Goal: Consume media (video, audio): Consume media (video, audio)

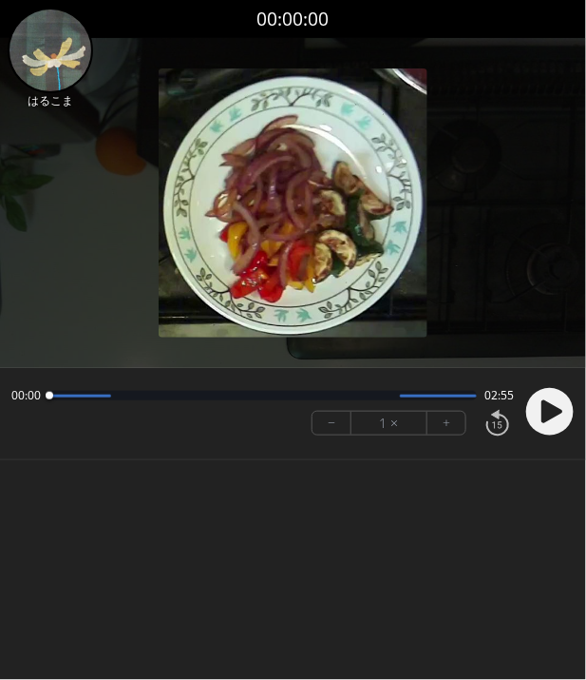
click at [124, 534] on body "Discard Recording? You will not be able to recover this once discarded. Cancel …" at bounding box center [293, 340] width 586 height 680
click at [550, 401] on circle at bounding box center [551, 412] width 48 height 48
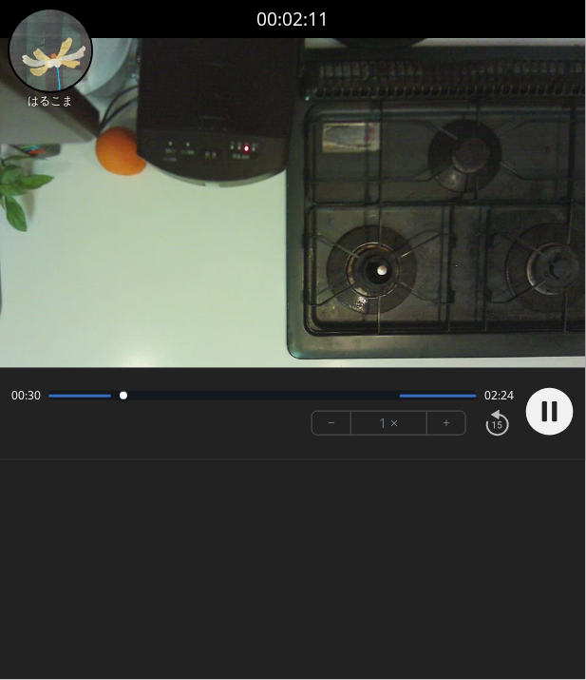
click at [124, 526] on body "Discard Recording? You will not be able to recover this once discarded. Cancel …" at bounding box center [293, 340] width 586 height 680
click at [446, 423] on button "+" at bounding box center [447, 423] width 38 height 23
click at [488, 335] on video at bounding box center [293, 203] width 586 height 330
click at [450, 463] on div "Permission to record audio We need to use the microphone to record your voiceov…" at bounding box center [293, 263] width 586 height 451
drag, startPoint x: 476, startPoint y: 392, endPoint x: 267, endPoint y: 392, distance: 209.1
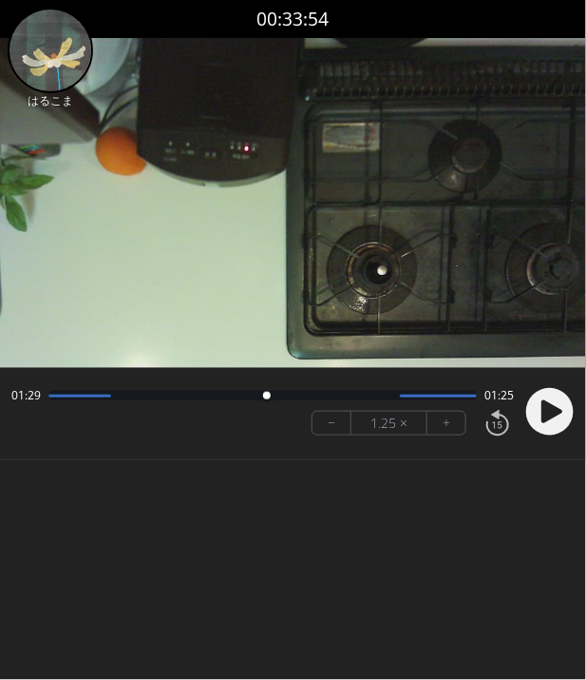
click at [267, 392] on div at bounding box center [267, 396] width 8 height 8
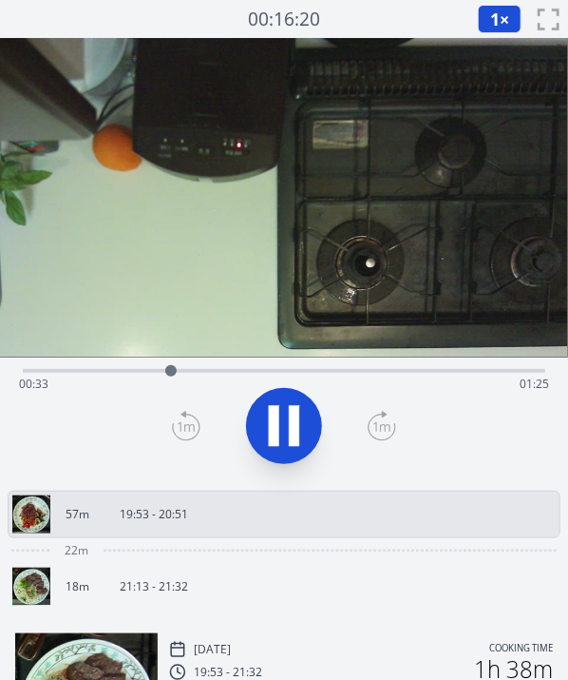
click at [447, 457] on div at bounding box center [284, 425] width 546 height 91
click at [384, 330] on video at bounding box center [284, 197] width 568 height 319
click at [287, 425] on icon at bounding box center [284, 425] width 53 height 53
click at [473, 362] on div at bounding box center [473, 370] width 29 height 29
drag, startPoint x: 473, startPoint y: 362, endPoint x: 500, endPoint y: 377, distance: 30.7
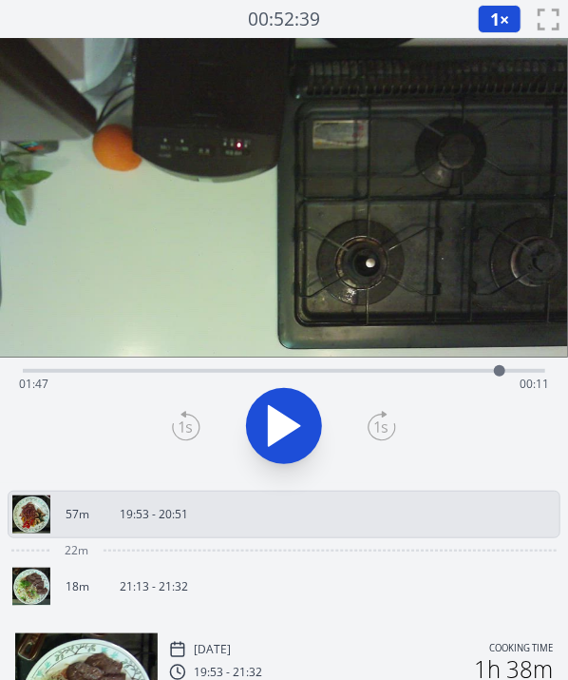
click at [500, 377] on div at bounding box center [500, 370] width 29 height 29
drag, startPoint x: 499, startPoint y: 374, endPoint x: 480, endPoint y: 376, distance: 19.2
click at [480, 376] on div at bounding box center [479, 370] width 11 height 11
drag, startPoint x: 480, startPoint y: 376, endPoint x: 443, endPoint y: 382, distance: 37.5
click at [443, 382] on div at bounding box center [443, 370] width 29 height 29
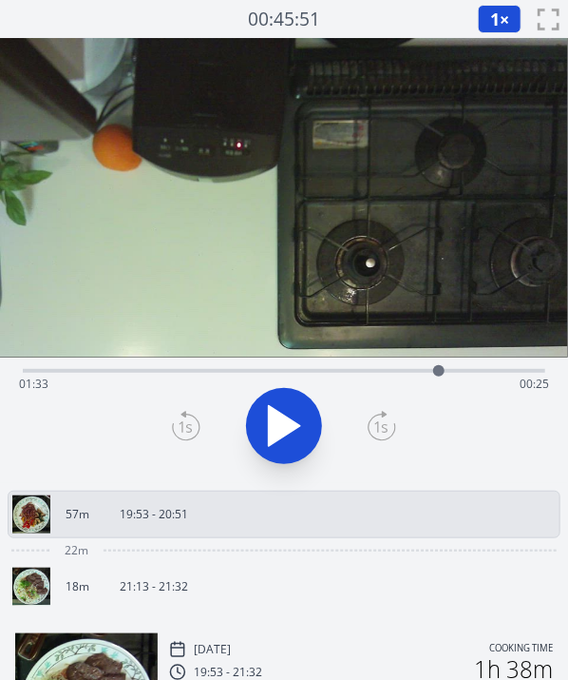
click at [439, 372] on div at bounding box center [438, 370] width 11 height 11
drag, startPoint x: 437, startPoint y: 374, endPoint x: 485, endPoint y: 356, distance: 50.5
click at [485, 356] on div at bounding box center [471, 370] width 29 height 29
drag, startPoint x: 485, startPoint y: 371, endPoint x: 143, endPoint y: 376, distance: 342.2
click at [143, 376] on div at bounding box center [142, 370] width 11 height 11
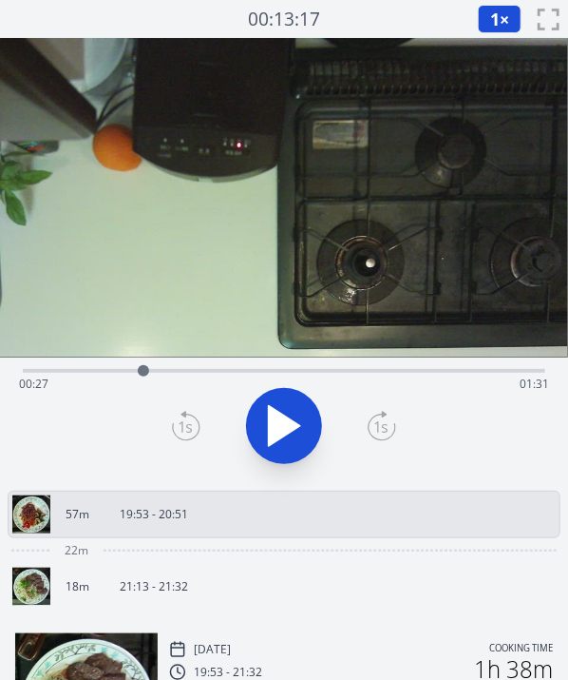
click at [144, 373] on div at bounding box center [143, 370] width 11 height 11
click at [161, 373] on div "Time elapsed: 00:27 Time remaining: 01:31" at bounding box center [284, 384] width 530 height 30
drag, startPoint x: 291, startPoint y: 368, endPoint x: 335, endPoint y: 375, distance: 44.2
click at [335, 375] on div "Time elapsed: 00:31 Time remaining: 01:27" at bounding box center [284, 384] width 530 height 30
click at [151, 371] on div "Time elapsed: 01:10 Time remaining: 00:48" at bounding box center [284, 384] width 530 height 30
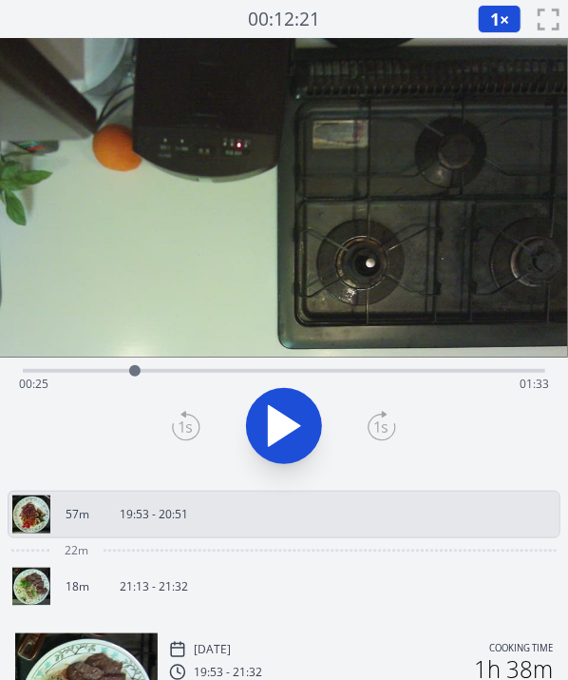
drag, startPoint x: 151, startPoint y: 371, endPoint x: 135, endPoint y: 375, distance: 16.8
click at [135, 375] on div at bounding box center [134, 370] width 11 height 11
drag, startPoint x: 149, startPoint y: 376, endPoint x: 218, endPoint y: 375, distance: 68.4
click at [218, 375] on div "Time elapsed: 00:25 Time remaining: 01:33" at bounding box center [284, 384] width 530 height 30
drag, startPoint x: 218, startPoint y: 375, endPoint x: 283, endPoint y: 368, distance: 66.0
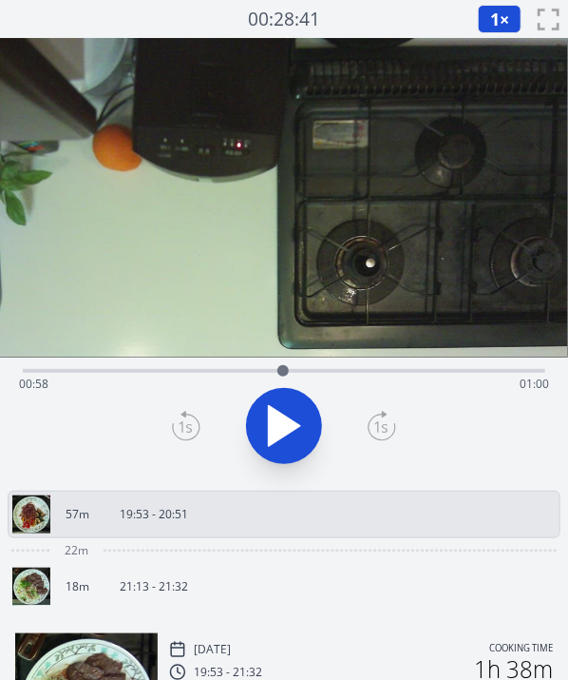
click at [283, 368] on div at bounding box center [283, 370] width 11 height 11
drag, startPoint x: 284, startPoint y: 366, endPoint x: 259, endPoint y: 364, distance: 25.7
click at [259, 365] on div at bounding box center [258, 370] width 11 height 11
drag, startPoint x: 259, startPoint y: 364, endPoint x: 269, endPoint y: 368, distance: 11.1
click at [269, 368] on div at bounding box center [268, 370] width 11 height 11
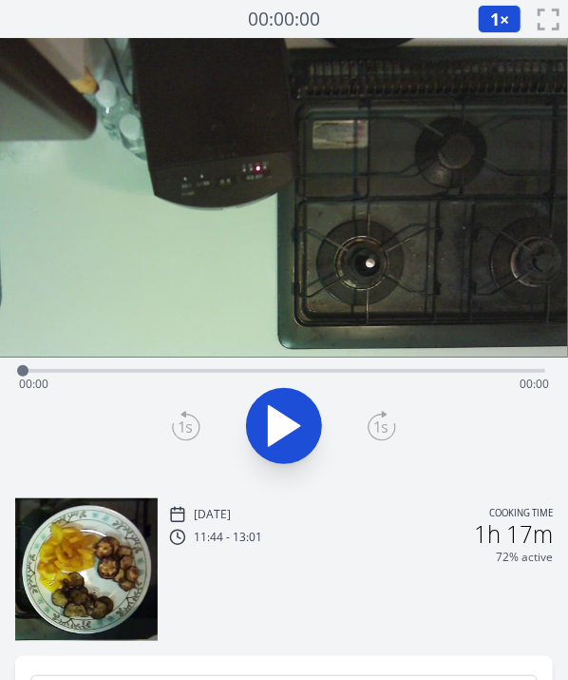
click at [280, 433] on div at bounding box center [284, 425] width 546 height 91
click at [280, 433] on icon at bounding box center [284, 425] width 53 height 53
click at [280, 433] on icon at bounding box center [284, 426] width 31 height 40
click at [497, 24] on span "1" at bounding box center [495, 19] width 10 height 23
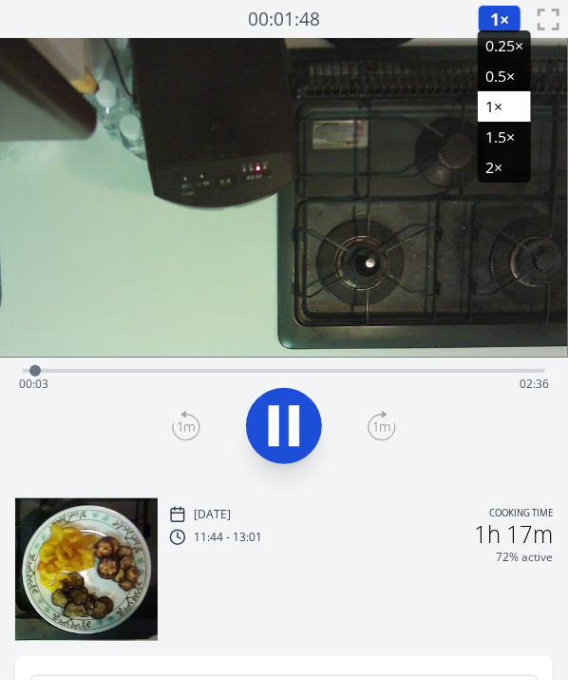
click at [496, 163] on li "2×" at bounding box center [504, 167] width 53 height 30
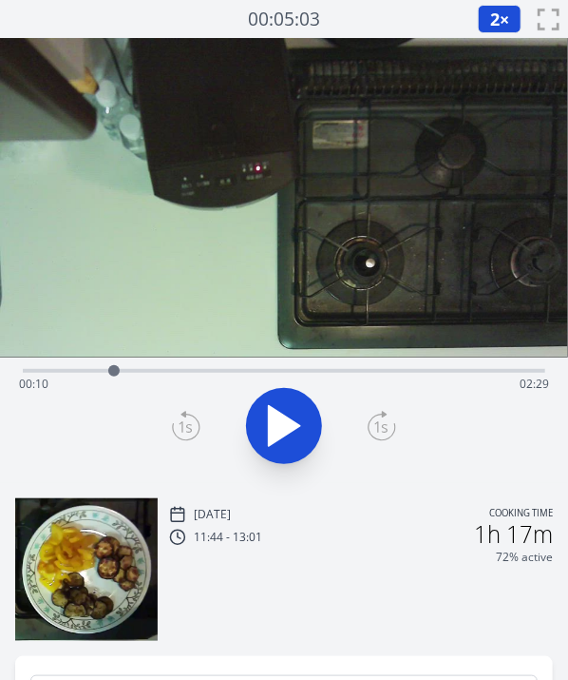
drag, startPoint x: 65, startPoint y: 373, endPoint x: 132, endPoint y: 374, distance: 67.5
click at [128, 374] on div at bounding box center [114, 370] width 29 height 29
drag, startPoint x: 273, startPoint y: 365, endPoint x: 315, endPoint y: 365, distance: 41.8
click at [315, 365] on div at bounding box center [313, 370] width 11 height 11
click at [407, 494] on div "Tue, 19th Aug 2025 Cooking time 11:44 - 13:01 1h 17m 72% active" at bounding box center [284, 562] width 568 height 158
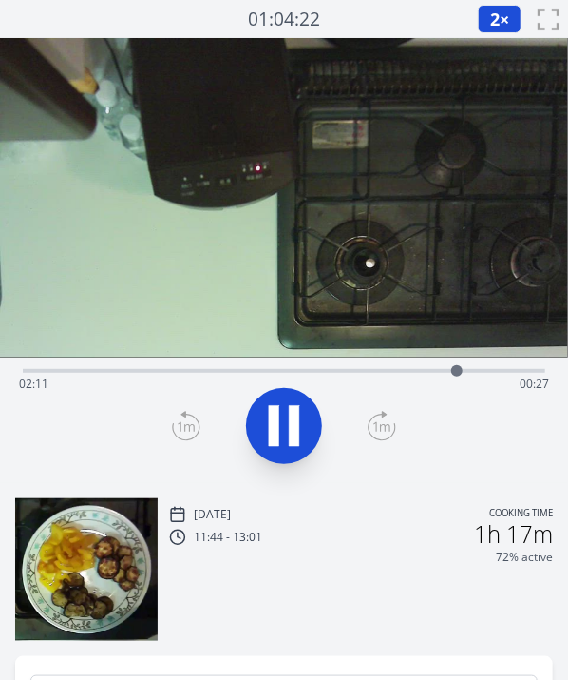
click at [276, 415] on icon at bounding box center [274, 426] width 10 height 41
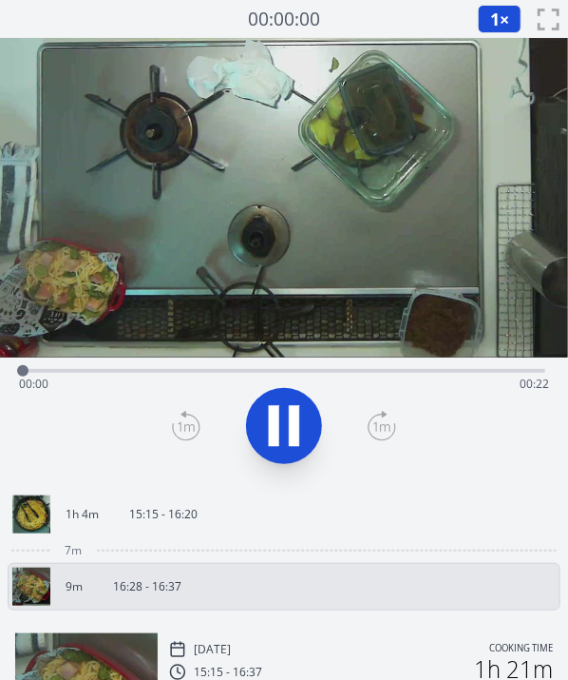
click at [416, 509] on link "1h 4m 15:15 - 16:20" at bounding box center [276, 514] width 529 height 38
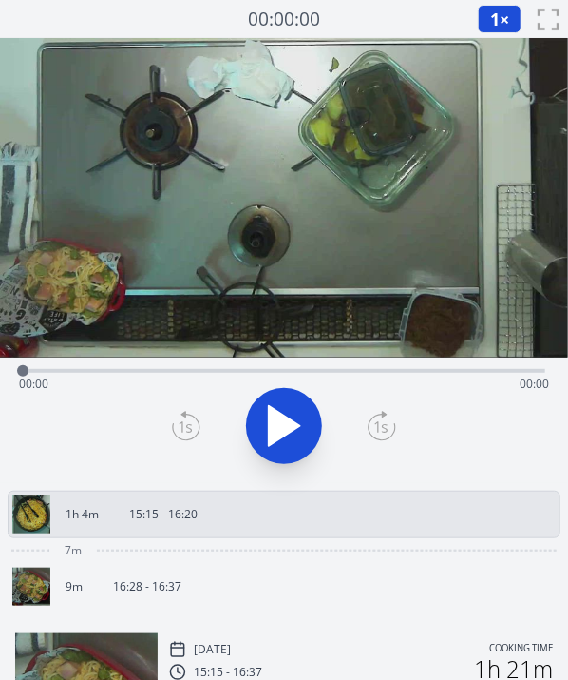
click at [297, 409] on icon at bounding box center [284, 425] width 53 height 53
drag, startPoint x: 83, startPoint y: 370, endPoint x: 129, endPoint y: 375, distance: 46.8
click at [129, 375] on div at bounding box center [128, 370] width 11 height 11
drag, startPoint x: 129, startPoint y: 375, endPoint x: 170, endPoint y: 374, distance: 40.9
click at [163, 374] on div at bounding box center [157, 370] width 11 height 11
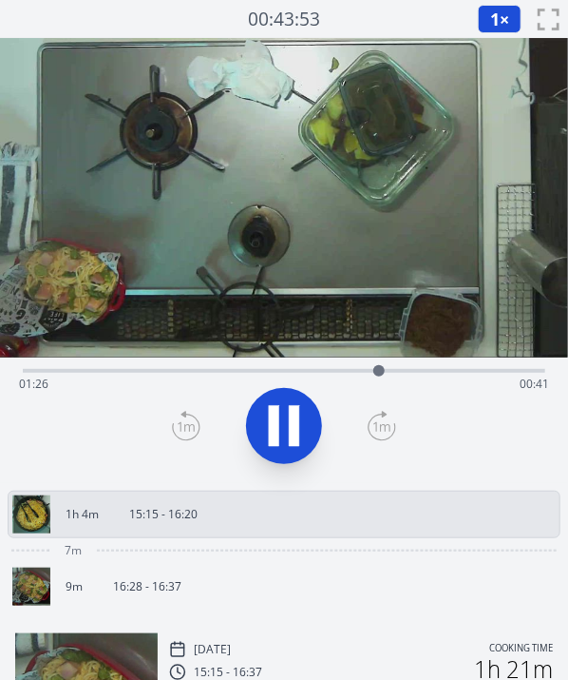
click at [286, 411] on icon at bounding box center [284, 425] width 53 height 53
drag, startPoint x: 387, startPoint y: 368, endPoint x: 265, endPoint y: 374, distance: 121.8
click at [265, 374] on div at bounding box center [266, 370] width 29 height 29
click at [274, 371] on div at bounding box center [274, 370] width 29 height 29
click at [275, 370] on div at bounding box center [274, 370] width 11 height 11
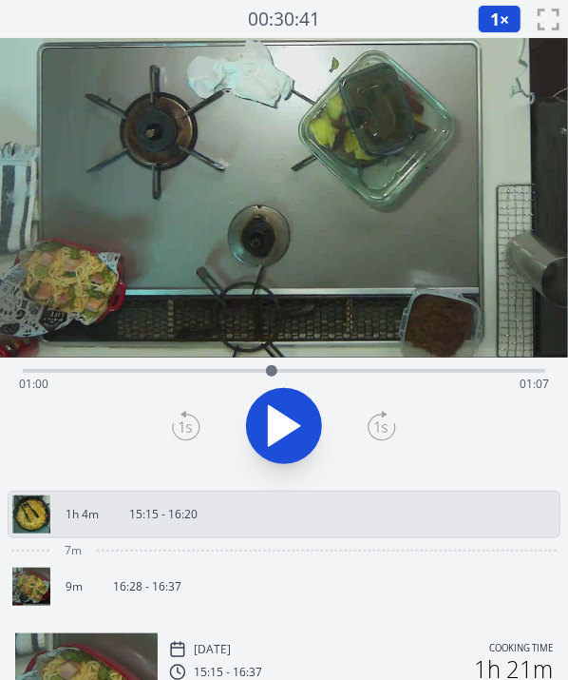
click at [272, 370] on div at bounding box center [271, 370] width 11 height 11
click at [266, 372] on div at bounding box center [265, 370] width 11 height 11
drag, startPoint x: 266, startPoint y: 372, endPoint x: 330, endPoint y: 375, distance: 63.8
click at [330, 375] on div at bounding box center [329, 370] width 11 height 11
click at [326, 358] on div at bounding box center [330, 370] width 29 height 29
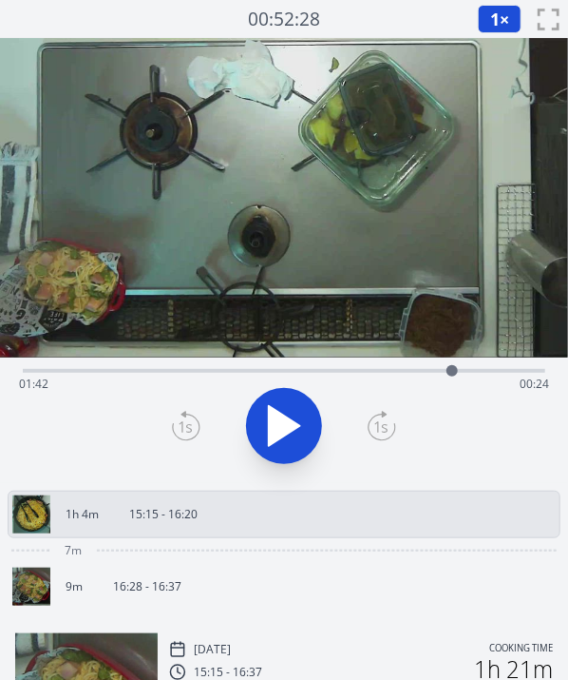
drag, startPoint x: 328, startPoint y: 373, endPoint x: 453, endPoint y: 392, distance: 126.9
click at [453, 373] on div "Time elapsed: 01:42 Time remaining: 00:24" at bounding box center [284, 371] width 523 height 4
drag, startPoint x: 454, startPoint y: 376, endPoint x: 520, endPoint y: 370, distance: 65.9
click at [490, 370] on div at bounding box center [484, 370] width 11 height 11
click at [428, 451] on div at bounding box center [284, 425] width 546 height 91
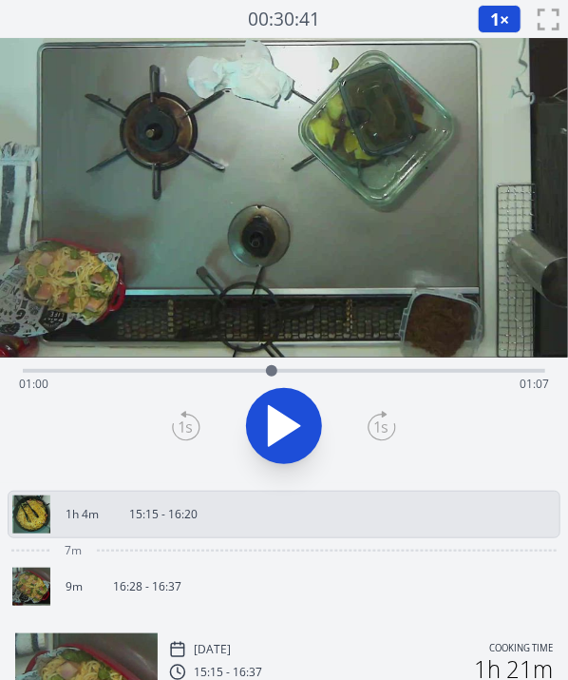
drag, startPoint x: 543, startPoint y: 375, endPoint x: 272, endPoint y: 382, distance: 271.0
click at [272, 382] on div at bounding box center [272, 370] width 29 height 29
drag, startPoint x: 271, startPoint y: 375, endPoint x: 273, endPoint y: 387, distance: 11.6
click at [273, 373] on div "Time elapsed: 01:00 Time remaining: 01:06" at bounding box center [284, 371] width 523 height 4
drag, startPoint x: 279, startPoint y: 367, endPoint x: 312, endPoint y: 368, distance: 32.3
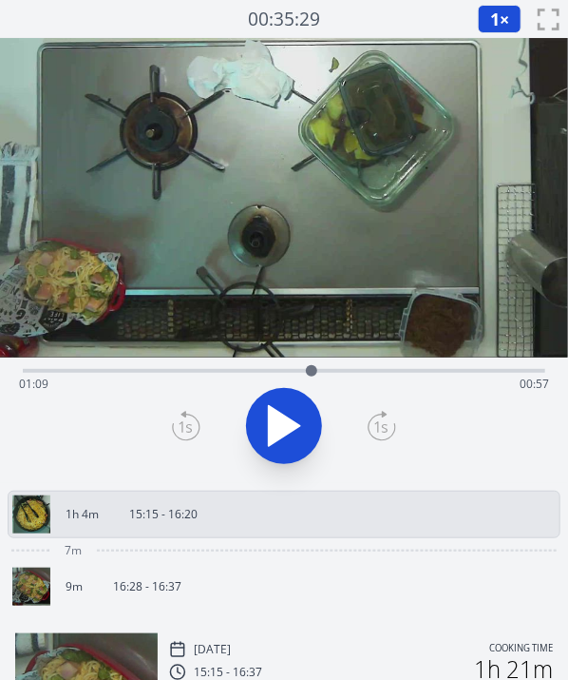
click at [312, 368] on div at bounding box center [312, 370] width 29 height 29
drag, startPoint x: 312, startPoint y: 368, endPoint x: 393, endPoint y: 365, distance: 80.8
click at [393, 365] on div at bounding box center [387, 370] width 11 height 11
drag, startPoint x: 393, startPoint y: 365, endPoint x: 489, endPoint y: 379, distance: 97.1
click at [489, 379] on div at bounding box center [486, 370] width 29 height 29
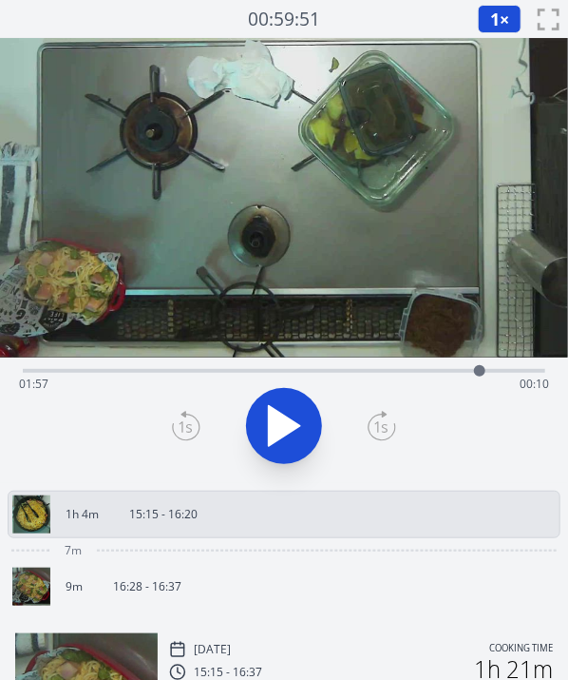
drag, startPoint x: 489, startPoint y: 379, endPoint x: 480, endPoint y: 387, distance: 11.4
click at [480, 373] on div "Time elapsed: 01:57 Time remaining: 00:10" at bounding box center [284, 371] width 523 height 4
drag, startPoint x: 480, startPoint y: 387, endPoint x: 456, endPoint y: 384, distance: 23.9
click at [456, 384] on div "Time elapsed: 01:50 Time remaining: 00:16" at bounding box center [284, 384] width 530 height 30
drag, startPoint x: 450, startPoint y: 368, endPoint x: 347, endPoint y: 372, distance: 102.7
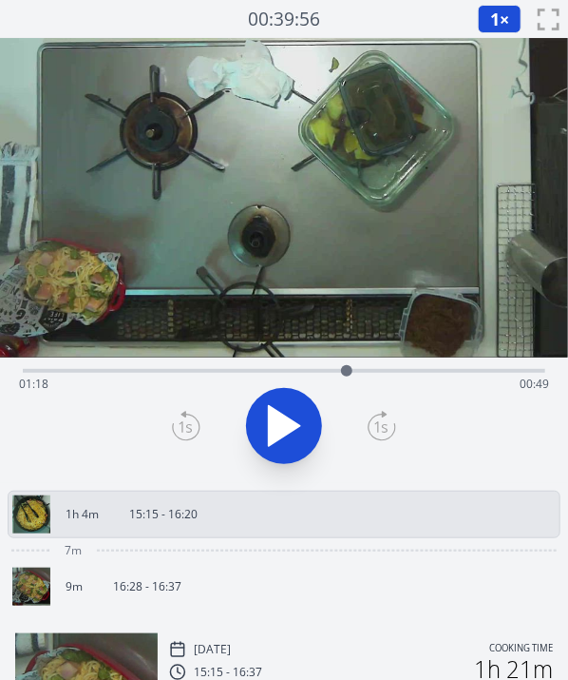
click at [347, 372] on div at bounding box center [347, 370] width 29 height 29
drag, startPoint x: 343, startPoint y: 374, endPoint x: 317, endPoint y: 381, distance: 27.7
click at [317, 381] on div at bounding box center [316, 370] width 29 height 29
drag, startPoint x: 317, startPoint y: 371, endPoint x: 355, endPoint y: 369, distance: 37.1
click at [355, 369] on div at bounding box center [354, 370] width 11 height 11
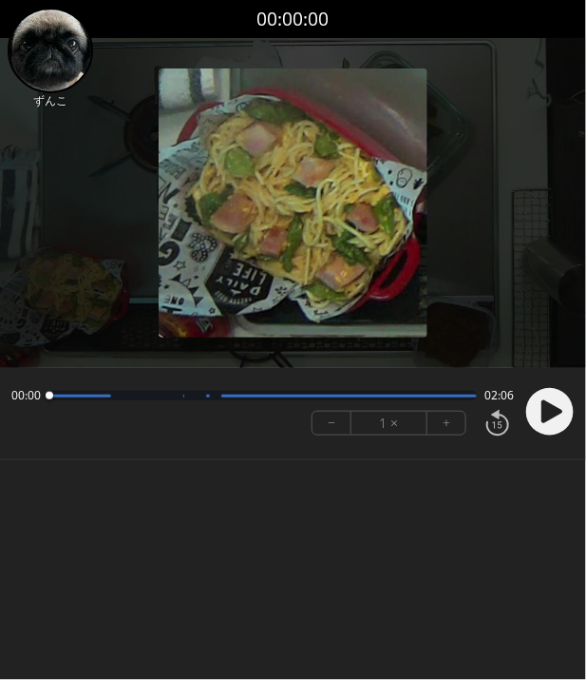
click at [466, 574] on body "Discard Recording? You will not be able to recover this once discarded. Cancel …" at bounding box center [293, 340] width 586 height 680
click at [551, 405] on icon at bounding box center [552, 411] width 21 height 23
click at [452, 433] on button "+" at bounding box center [447, 423] width 38 height 23
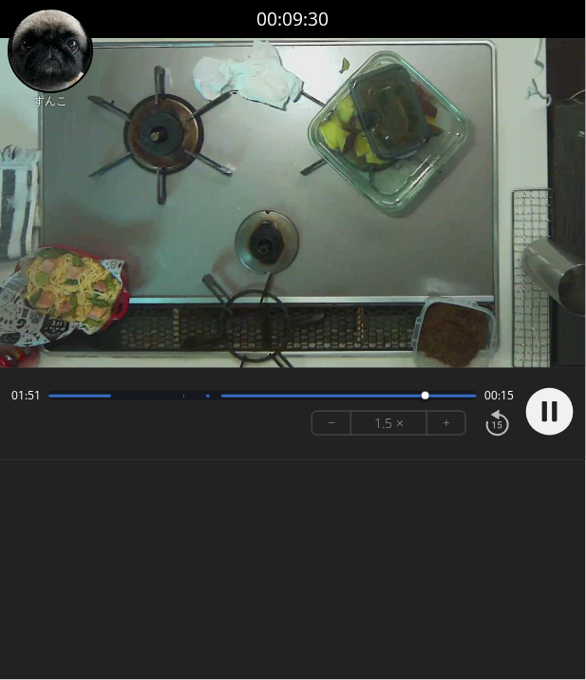
click at [393, 571] on body "Discard Recording? You will not be able to recover this once discarded. Cancel …" at bounding box center [293, 340] width 586 height 680
click at [539, 425] on circle at bounding box center [551, 412] width 48 height 48
